Goal: Feedback & Contribution: Leave review/rating

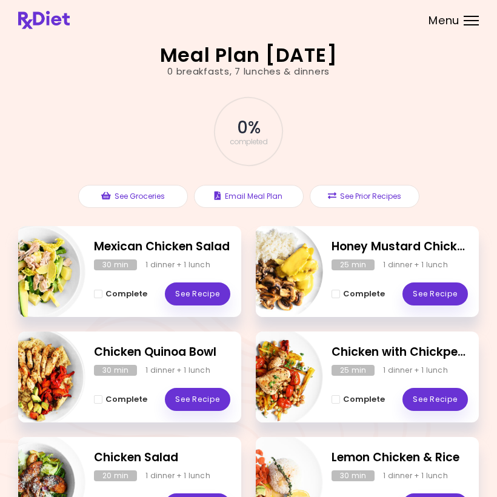
click at [203, 294] on link "See Recipe" at bounding box center [197, 293] width 65 height 23
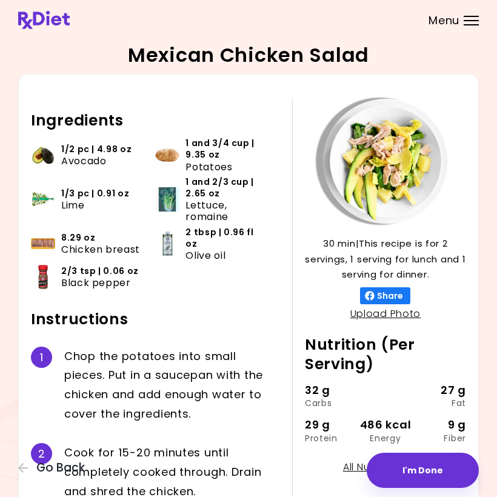
click at [431, 463] on button "I'm Done" at bounding box center [422, 469] width 112 height 35
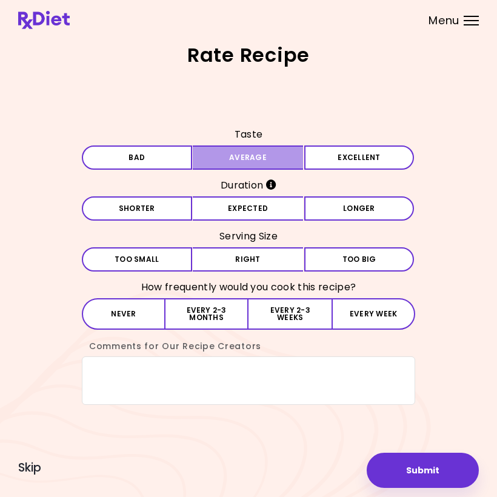
click at [273, 165] on button "Average" at bounding box center [248, 157] width 110 height 24
click at [280, 210] on button "Expected" at bounding box center [248, 208] width 110 height 24
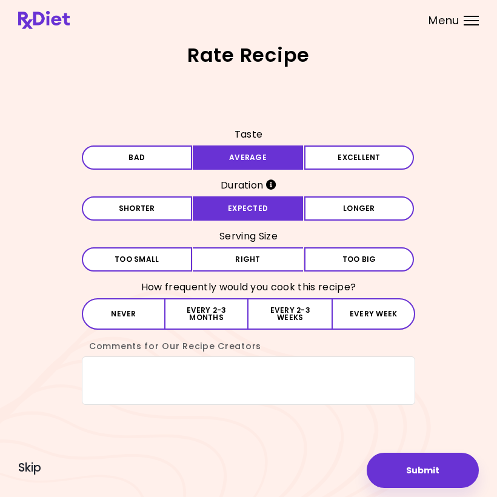
click at [269, 261] on button "Right" at bounding box center [248, 259] width 110 height 24
click at [303, 310] on button "Every 2-3 weeks" at bounding box center [289, 313] width 83 height 31
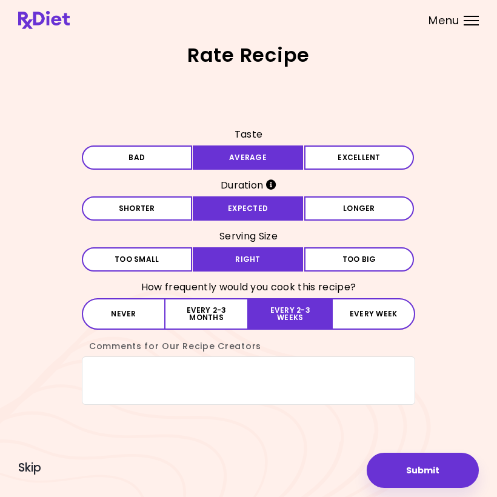
click at [432, 469] on button "Submit" at bounding box center [422, 469] width 112 height 35
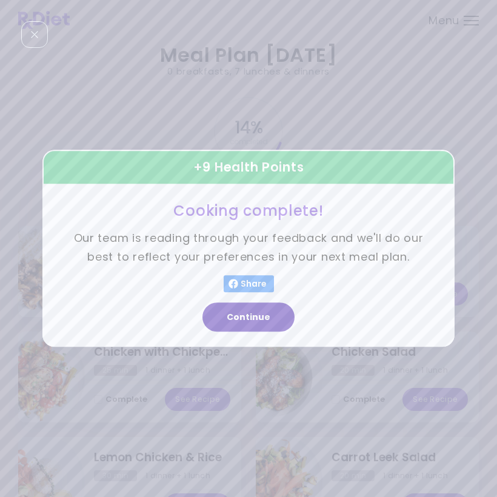
click at [261, 317] on button "Continue" at bounding box center [248, 317] width 92 height 29
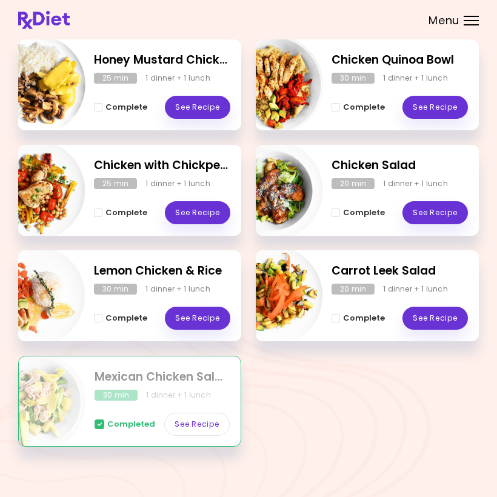
scroll to position [191, 0]
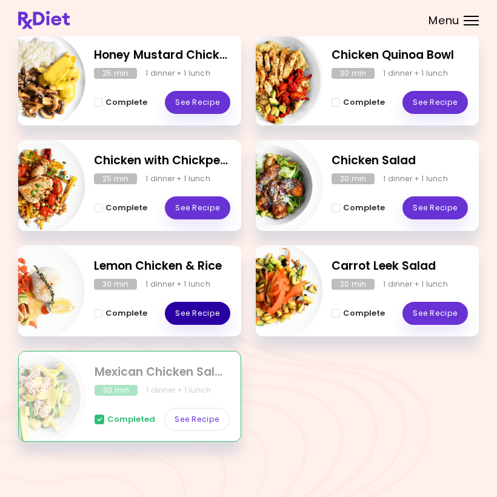
click at [206, 313] on link "See Recipe" at bounding box center [197, 313] width 65 height 23
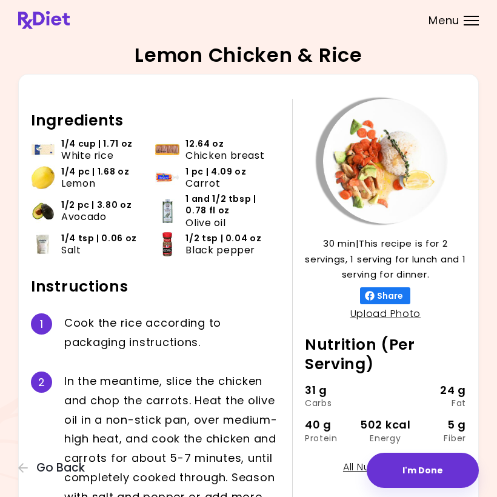
click at [434, 472] on button "I'm Done" at bounding box center [422, 469] width 112 height 35
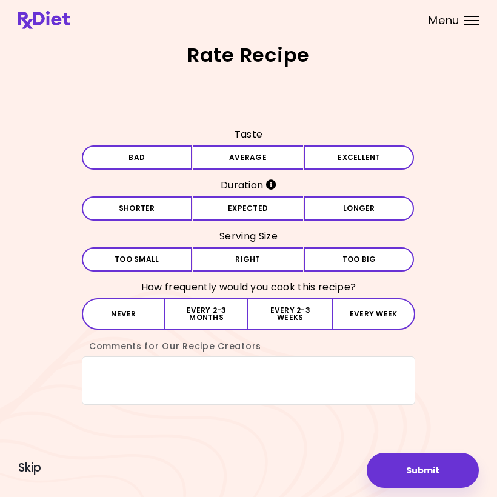
click at [266, 163] on button "Average" at bounding box center [248, 157] width 110 height 24
click at [282, 209] on button "Expected" at bounding box center [248, 208] width 110 height 24
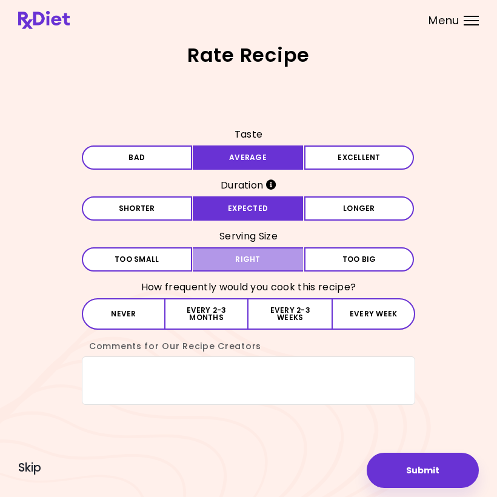
click at [280, 260] on button "Right" at bounding box center [248, 259] width 110 height 24
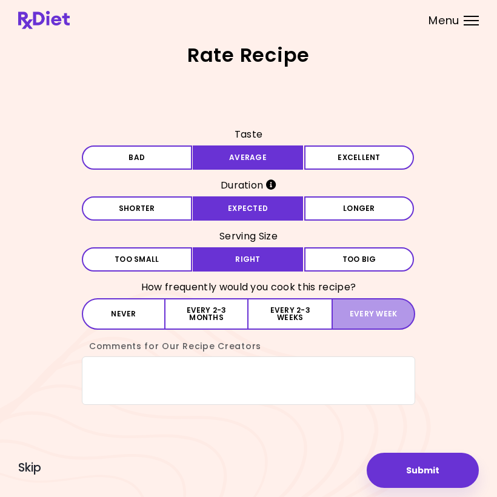
click at [382, 314] on button "Every week" at bounding box center [373, 313] width 84 height 31
click at [434, 466] on button "Submit" at bounding box center [422, 469] width 112 height 35
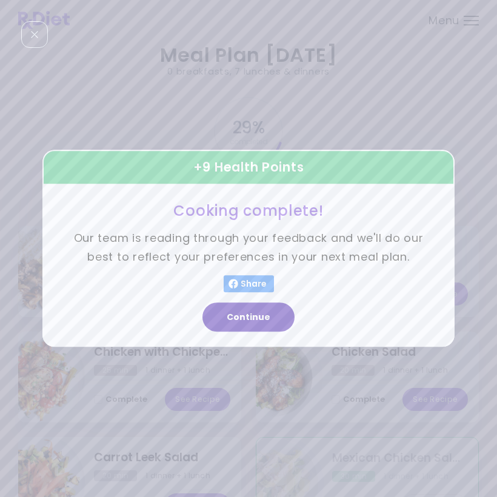
click at [270, 312] on button "Continue" at bounding box center [248, 317] width 92 height 29
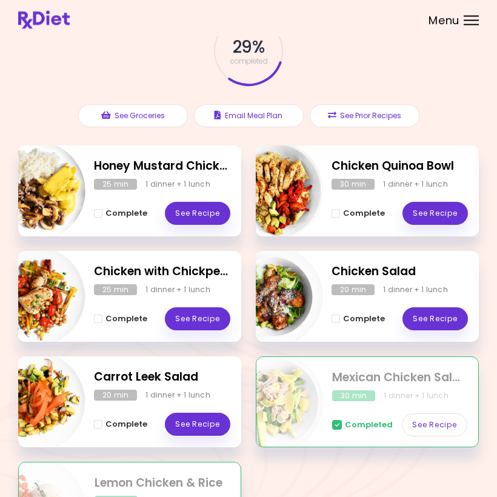
scroll to position [82, 0]
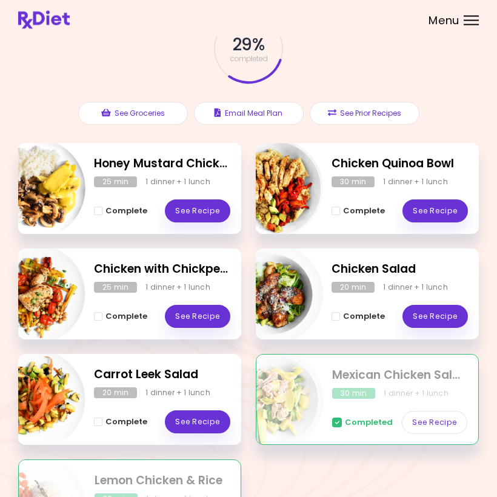
click at [222, 311] on link "See Recipe" at bounding box center [197, 316] width 65 height 23
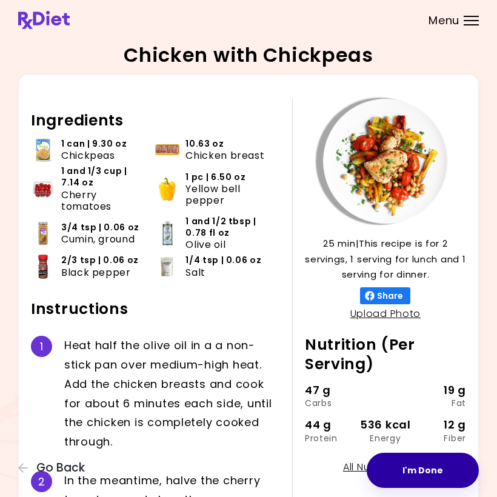
click at [431, 470] on button "I'm Done" at bounding box center [422, 469] width 112 height 35
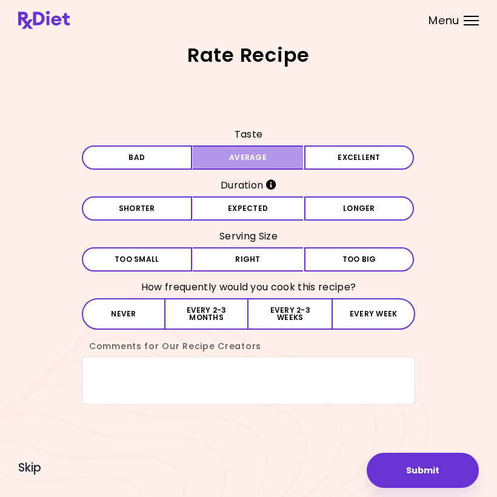
click at [255, 162] on button "Average" at bounding box center [248, 157] width 110 height 24
click at [266, 213] on button "Expected" at bounding box center [248, 208] width 110 height 24
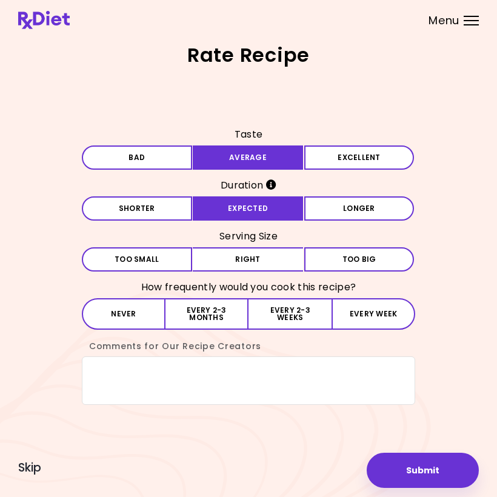
click at [270, 259] on button "Right" at bounding box center [248, 259] width 110 height 24
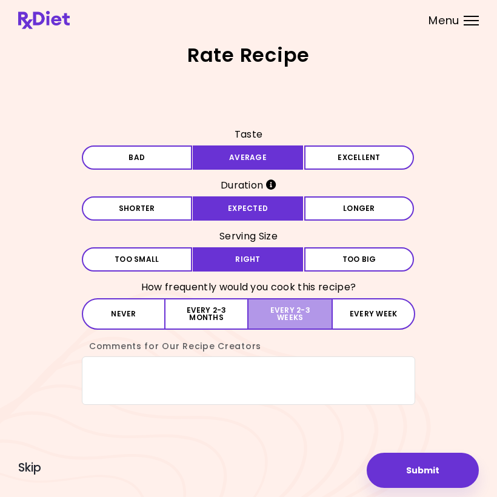
click at [300, 310] on button "Every 2-3 weeks" at bounding box center [289, 313] width 83 height 31
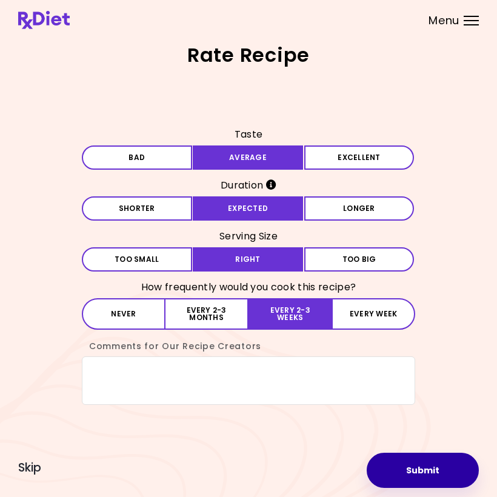
click at [425, 473] on button "Submit" at bounding box center [422, 469] width 112 height 35
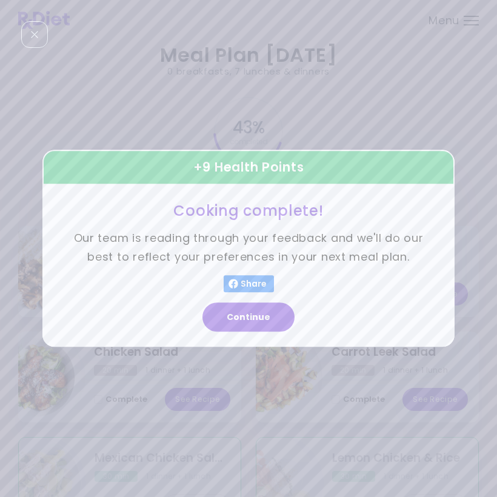
click at [255, 320] on button "Continue" at bounding box center [248, 317] width 92 height 29
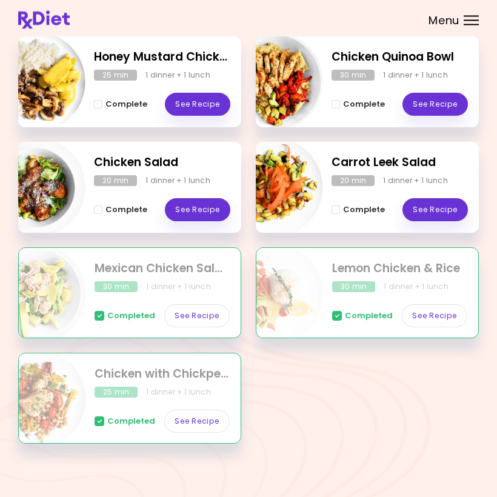
scroll to position [191, 0]
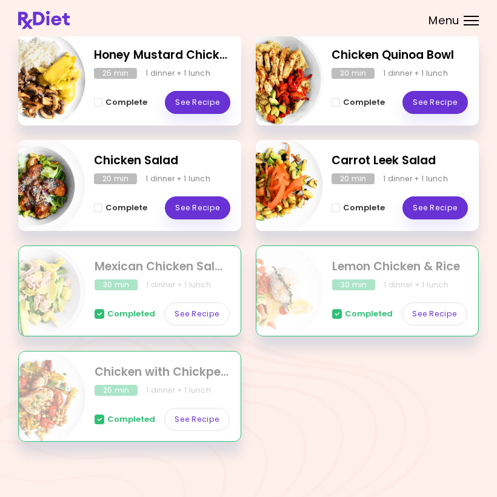
click at [153, 395] on div "Completed See Recipe" at bounding box center [161, 412] width 135 height 35
click at [433, 210] on link "See Recipe" at bounding box center [434, 207] width 65 height 23
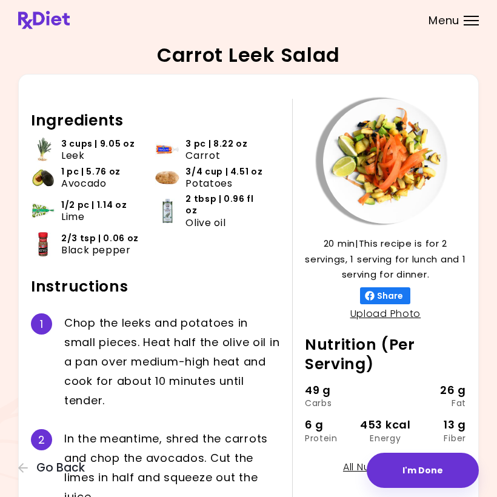
click at [429, 468] on button "I'm Done" at bounding box center [422, 469] width 112 height 35
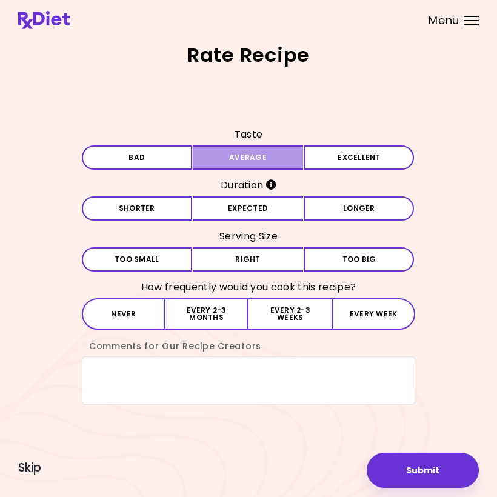
click at [266, 165] on button "Average" at bounding box center [248, 157] width 110 height 24
click at [284, 215] on button "Expected" at bounding box center [248, 208] width 110 height 24
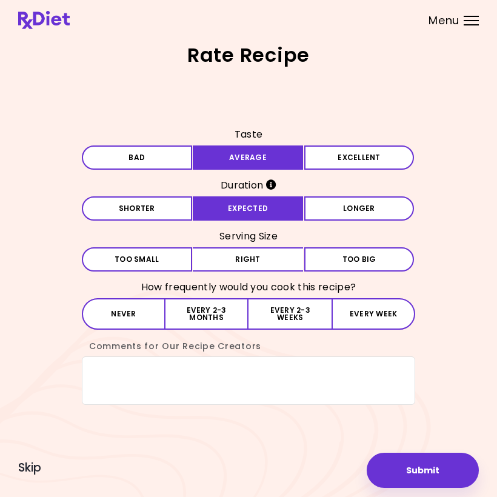
click at [283, 215] on button "Expected" at bounding box center [248, 208] width 110 height 24
click at [297, 264] on button "Right" at bounding box center [248, 259] width 110 height 24
click at [383, 311] on button "Every week" at bounding box center [373, 313] width 84 height 31
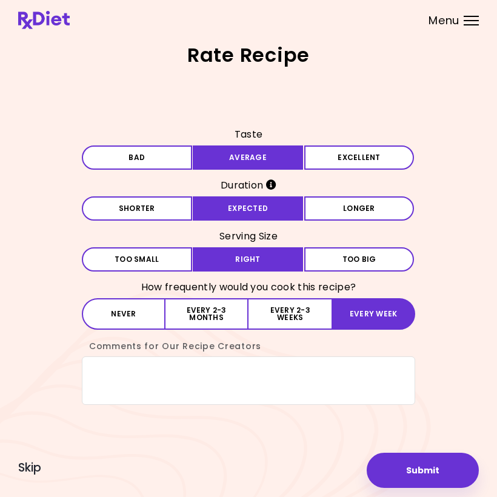
click at [428, 471] on button "Submit" at bounding box center [422, 469] width 112 height 35
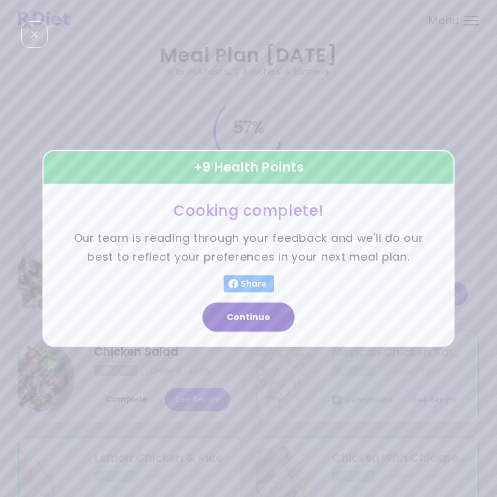
click at [260, 311] on button "Continue" at bounding box center [248, 317] width 92 height 29
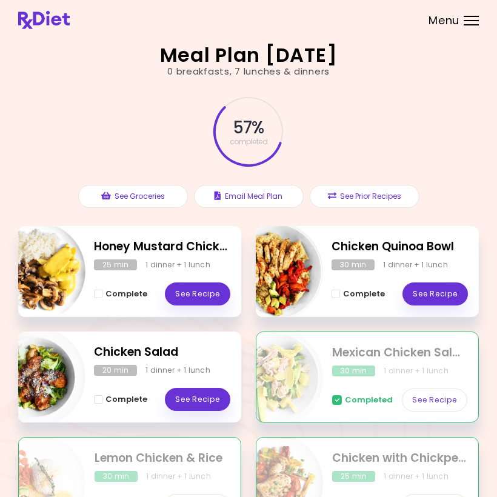
click at [210, 293] on link "See Recipe" at bounding box center [197, 293] width 65 height 23
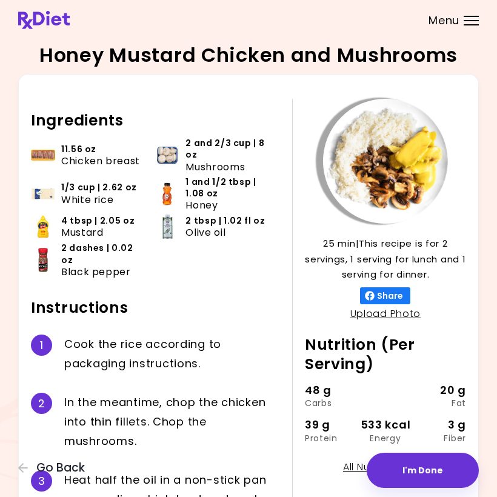
click at [433, 475] on button "I'm Done" at bounding box center [422, 469] width 112 height 35
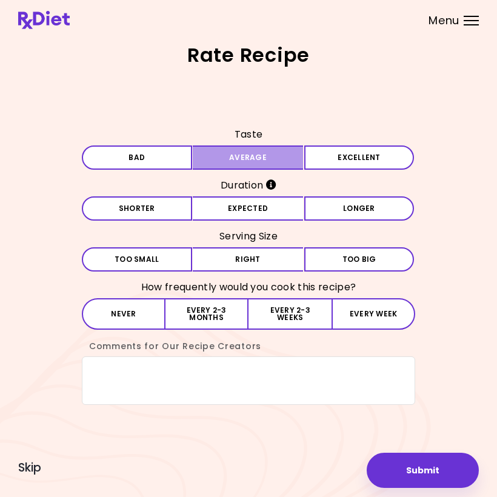
click at [268, 161] on button "Average" at bounding box center [248, 157] width 110 height 24
click at [282, 215] on button "Expected" at bounding box center [248, 208] width 110 height 24
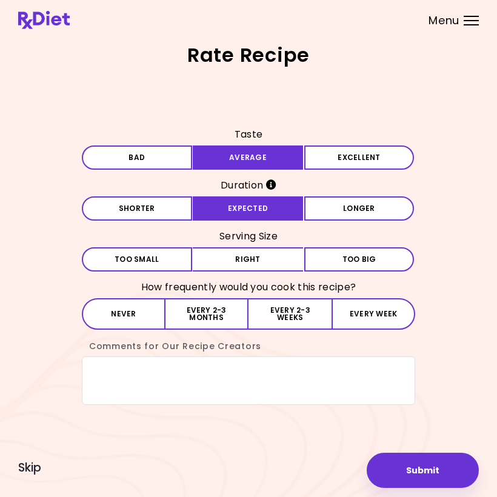
click at [288, 254] on button "Right" at bounding box center [248, 259] width 110 height 24
click at [297, 306] on button "Every 2-3 weeks" at bounding box center [289, 313] width 83 height 31
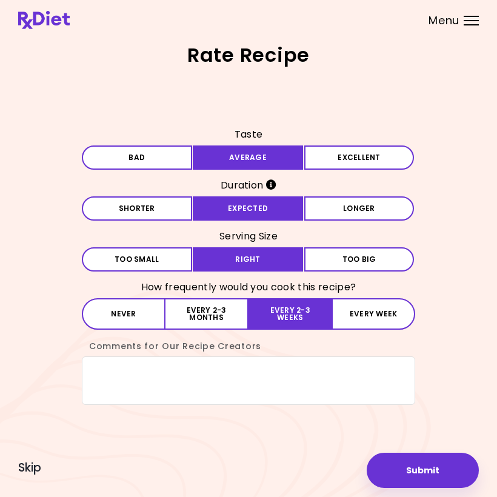
click at [433, 469] on button "Submit" at bounding box center [422, 469] width 112 height 35
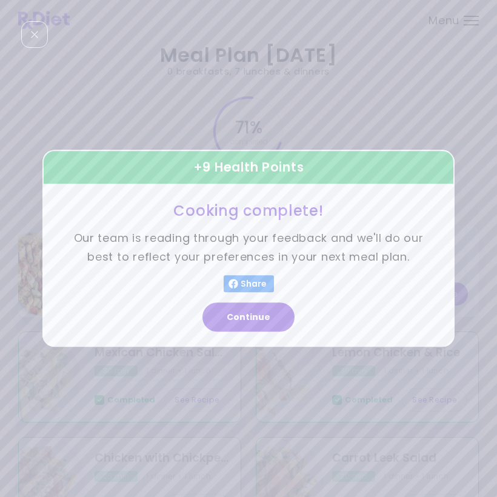
click at [257, 316] on button "Continue" at bounding box center [248, 317] width 92 height 29
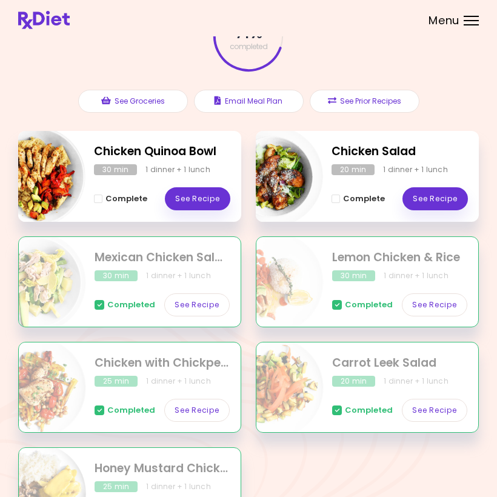
scroll to position [94, 0]
